Goal: Task Accomplishment & Management: Manage account settings

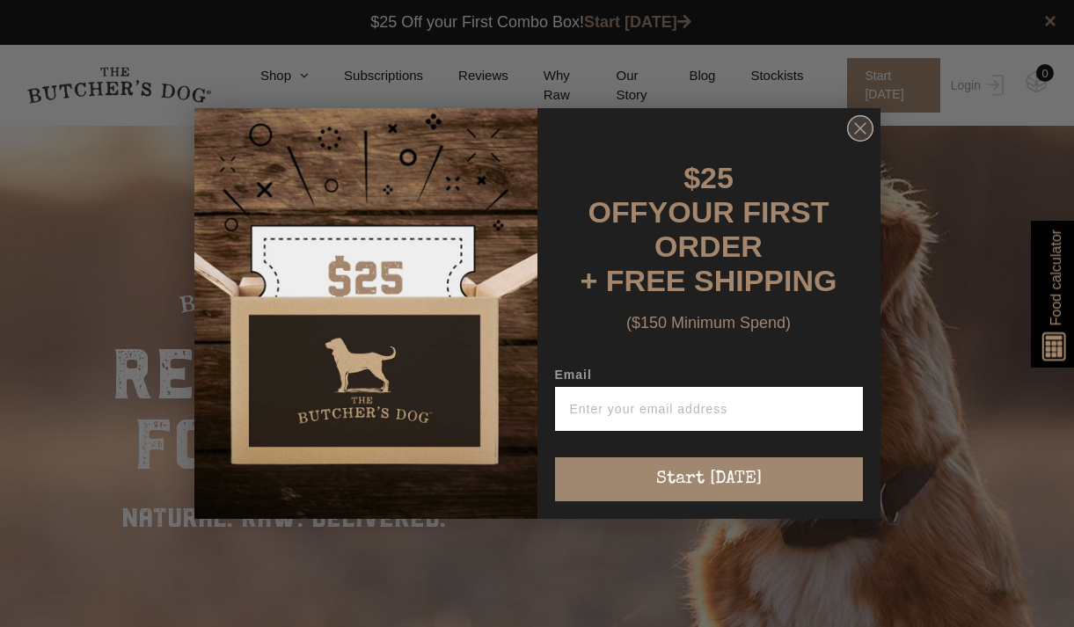
click at [861, 134] on icon "Close dialog" at bounding box center [860, 128] width 11 height 11
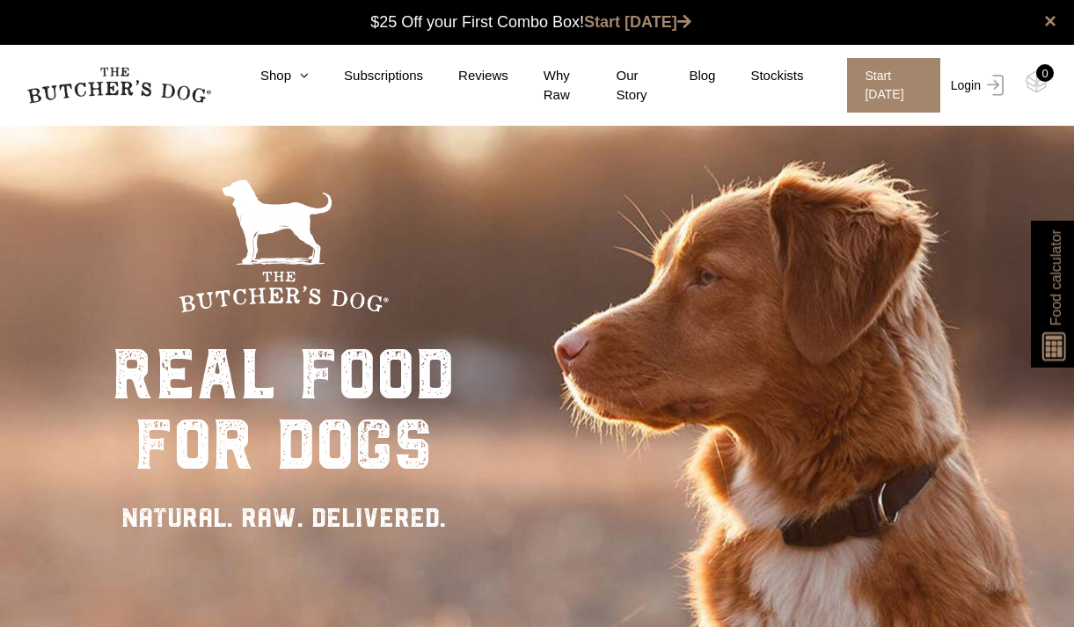
click at [966, 88] on link "Login" at bounding box center [975, 85] width 57 height 55
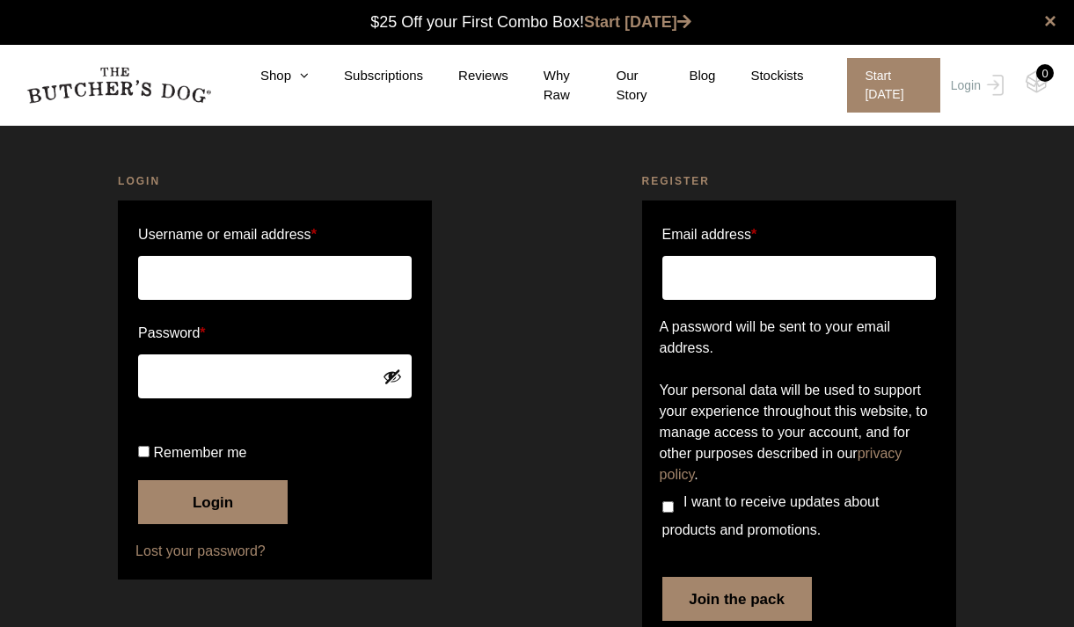
scroll to position [1, 0]
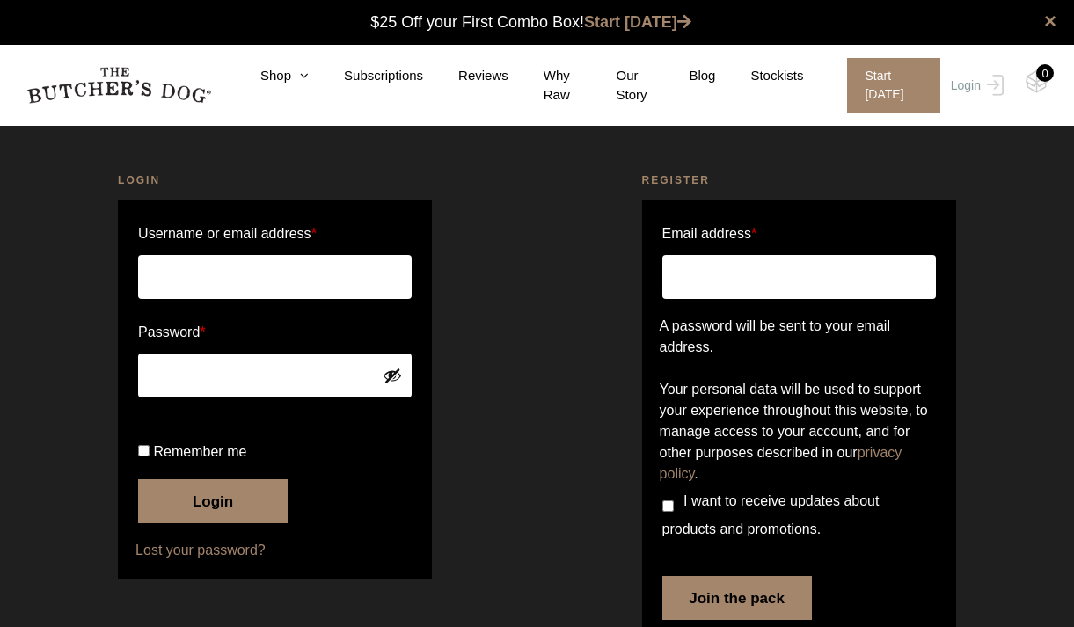
paste input "[EMAIL_ADDRESS][DOMAIN_NAME]"
type input "[EMAIL_ADDRESS][DOMAIN_NAME]"
click at [139, 457] on input "Remember me" at bounding box center [143, 450] width 11 height 11
checkbox input "true"
click at [197, 524] on button "Login" at bounding box center [213, 502] width 150 height 44
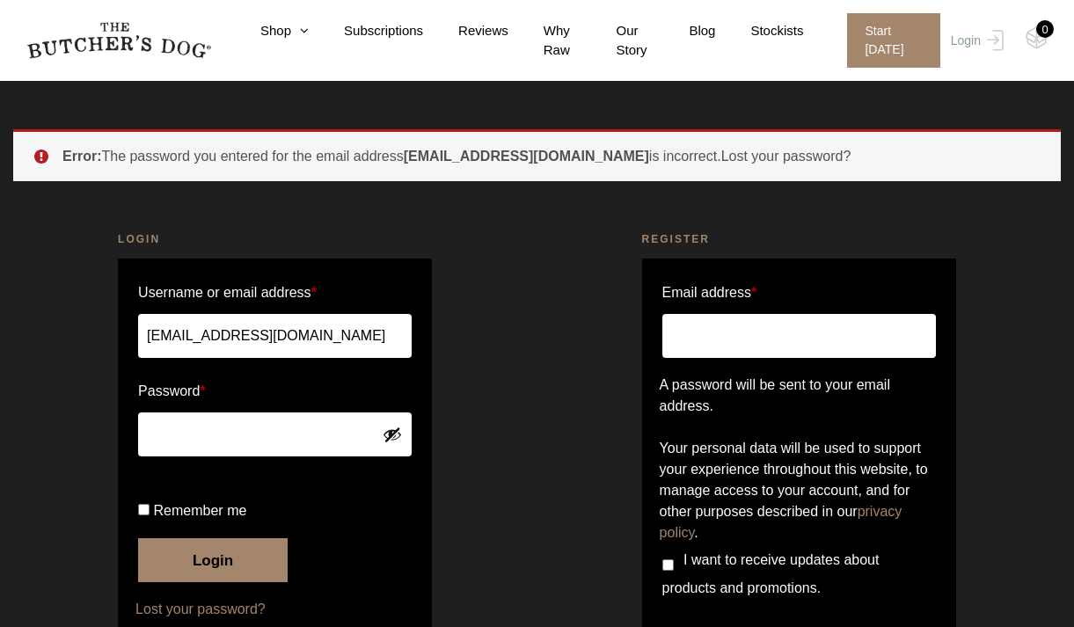
scroll to position [32, 0]
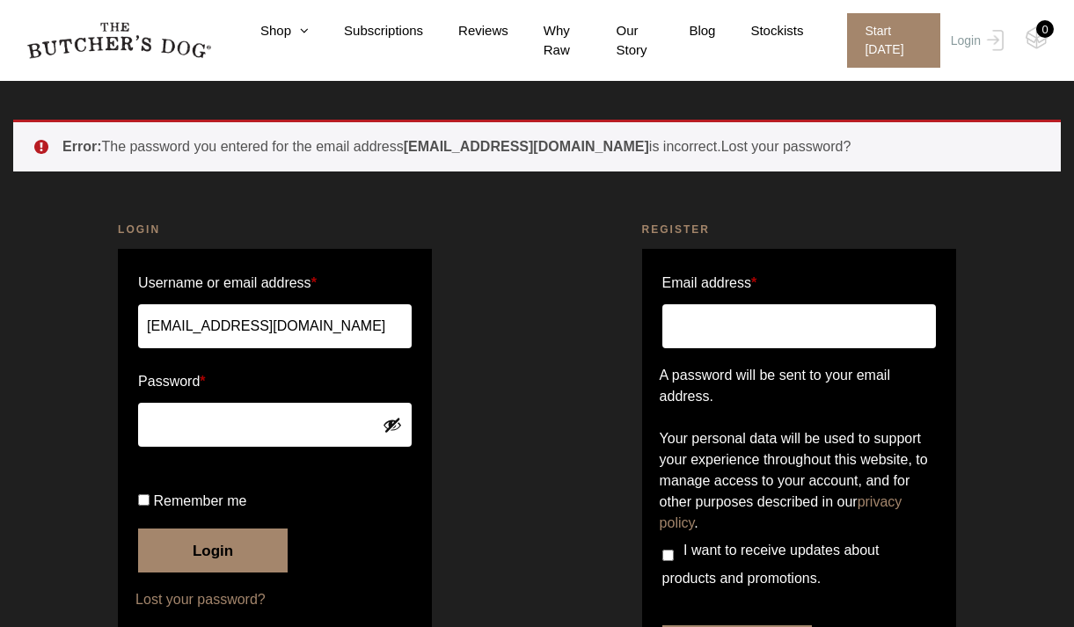
click at [710, 326] on input "Email address *" at bounding box center [800, 326] width 274 height 44
paste input "[EMAIL_ADDRESS][DOMAIN_NAME]"
type input "[EMAIL_ADDRESS][DOMAIN_NAME]"
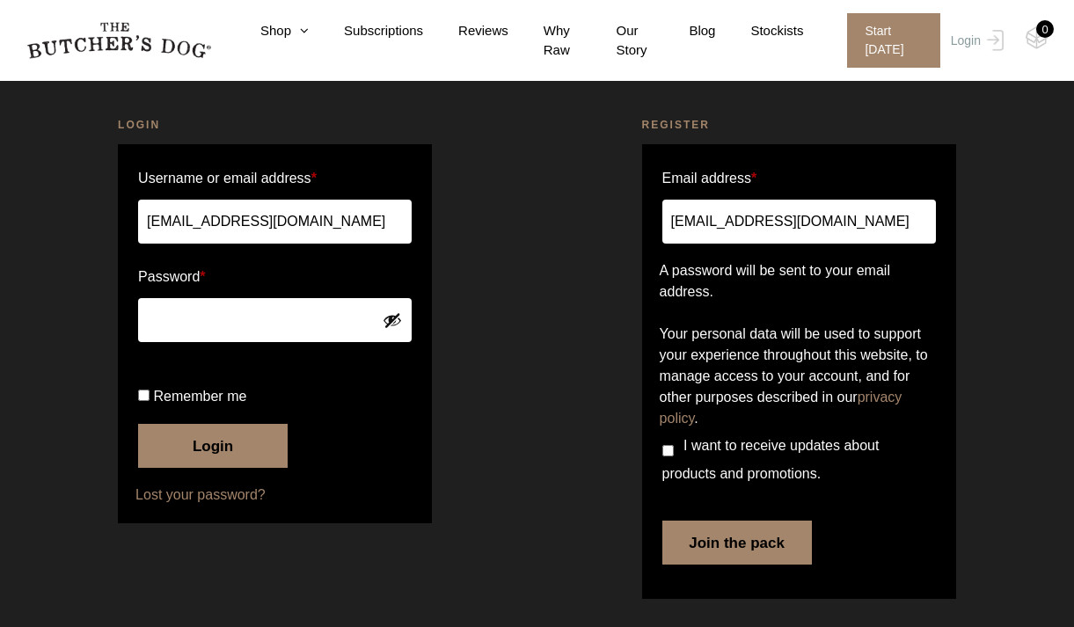
scroll to position [199, 0]
